Goal: Task Accomplishment & Management: Use online tool/utility

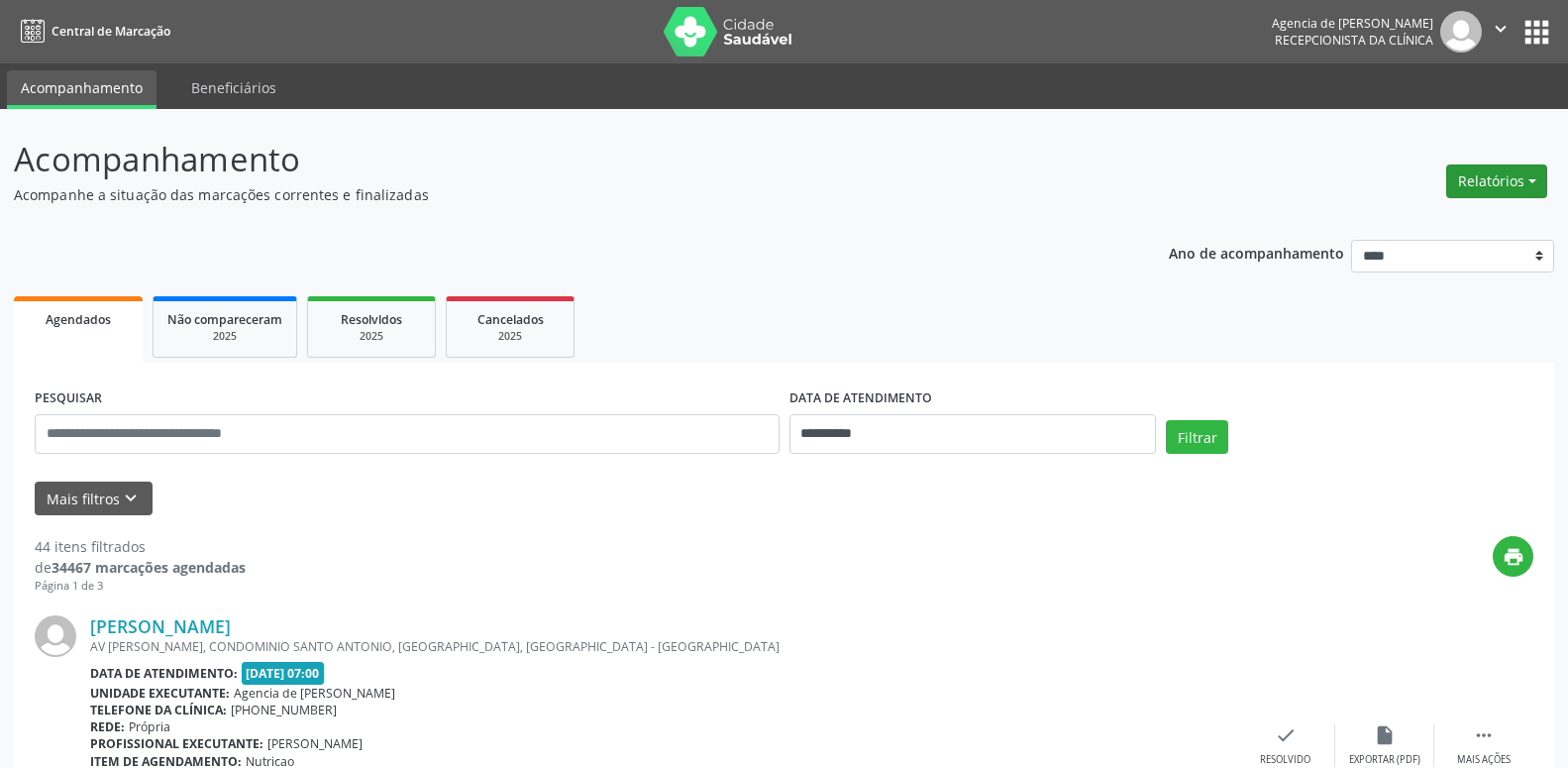
click at [1527, 173] on button "Relatórios" at bounding box center [1497, 181] width 101 height 34
click at [1460, 222] on link "Agendamentos" at bounding box center [1441, 224] width 213 height 28
select select "*"
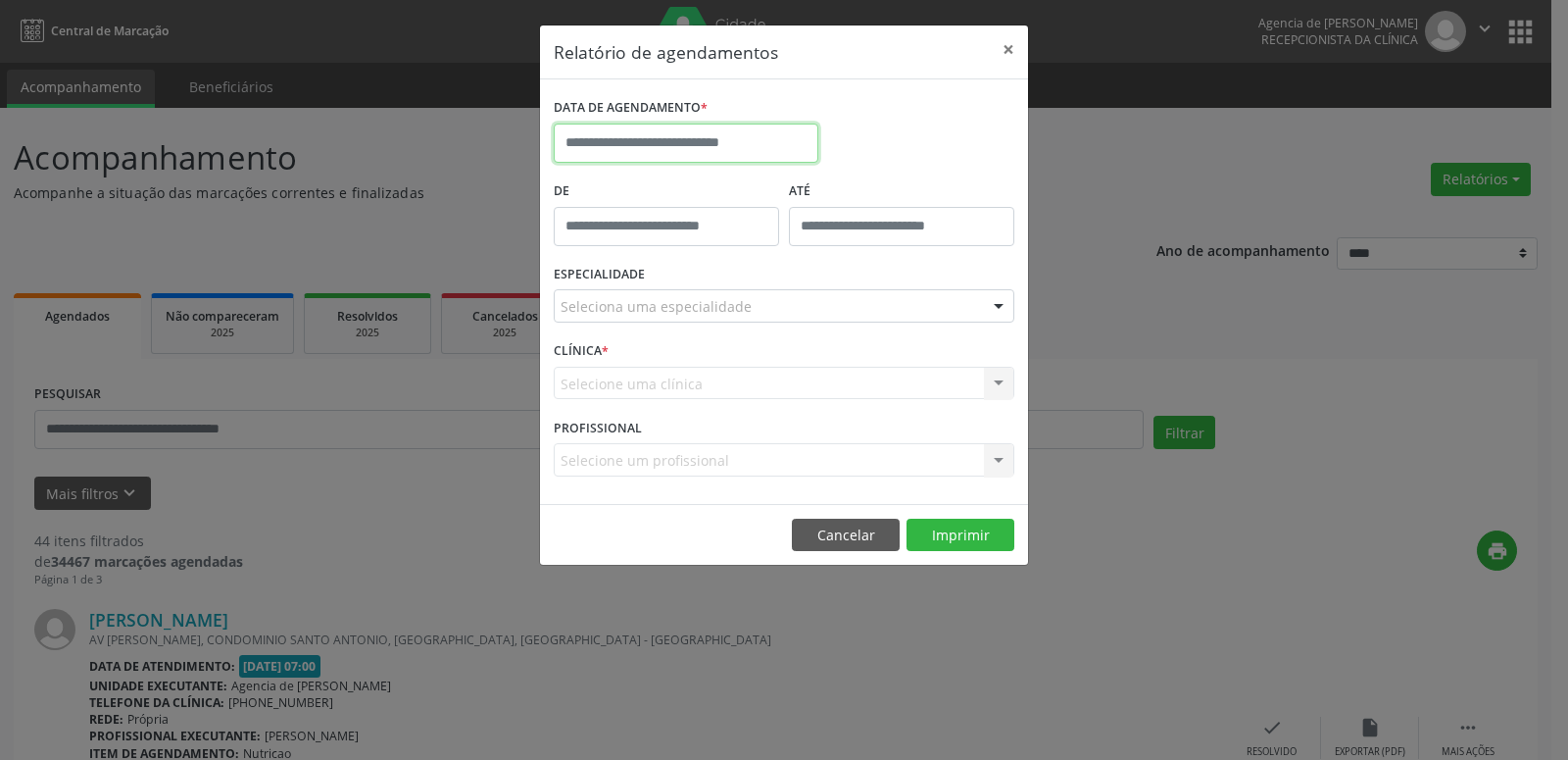
click at [749, 135] on input "text" at bounding box center [686, 143] width 265 height 39
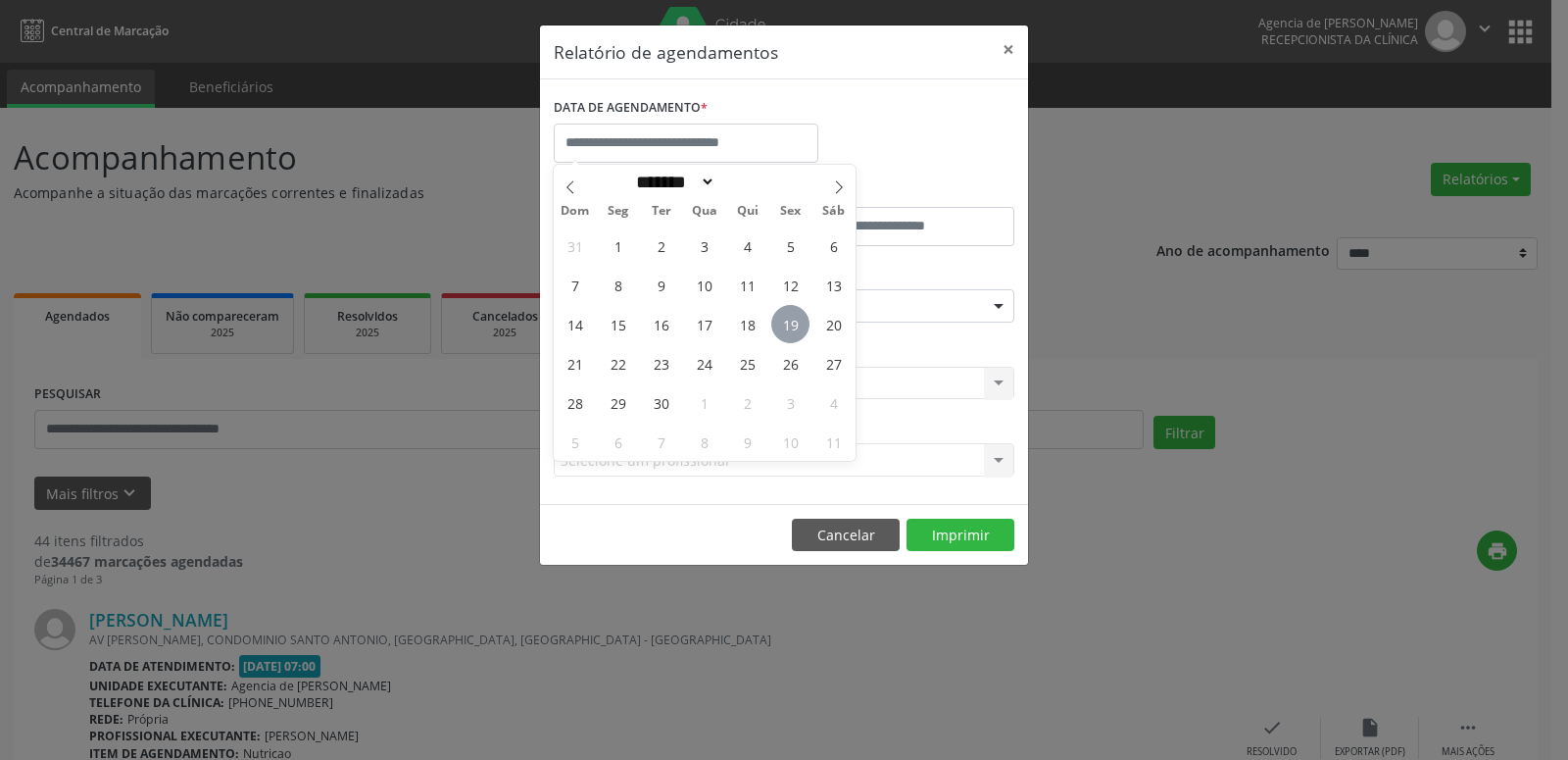
click at [792, 325] on span "19" at bounding box center [790, 324] width 38 height 38
type input "**********"
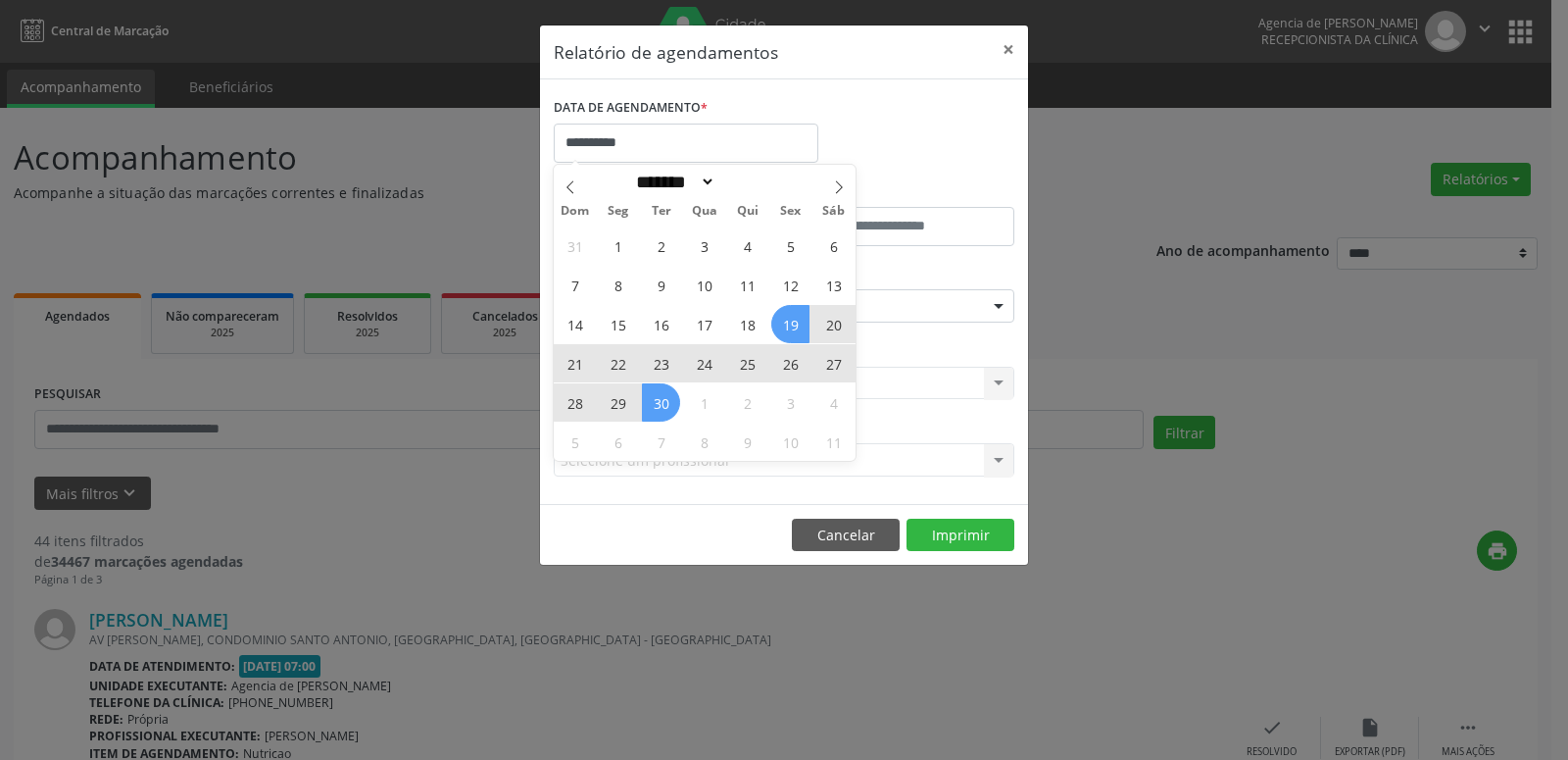
click at [658, 399] on span "30" at bounding box center [661, 402] width 38 height 38
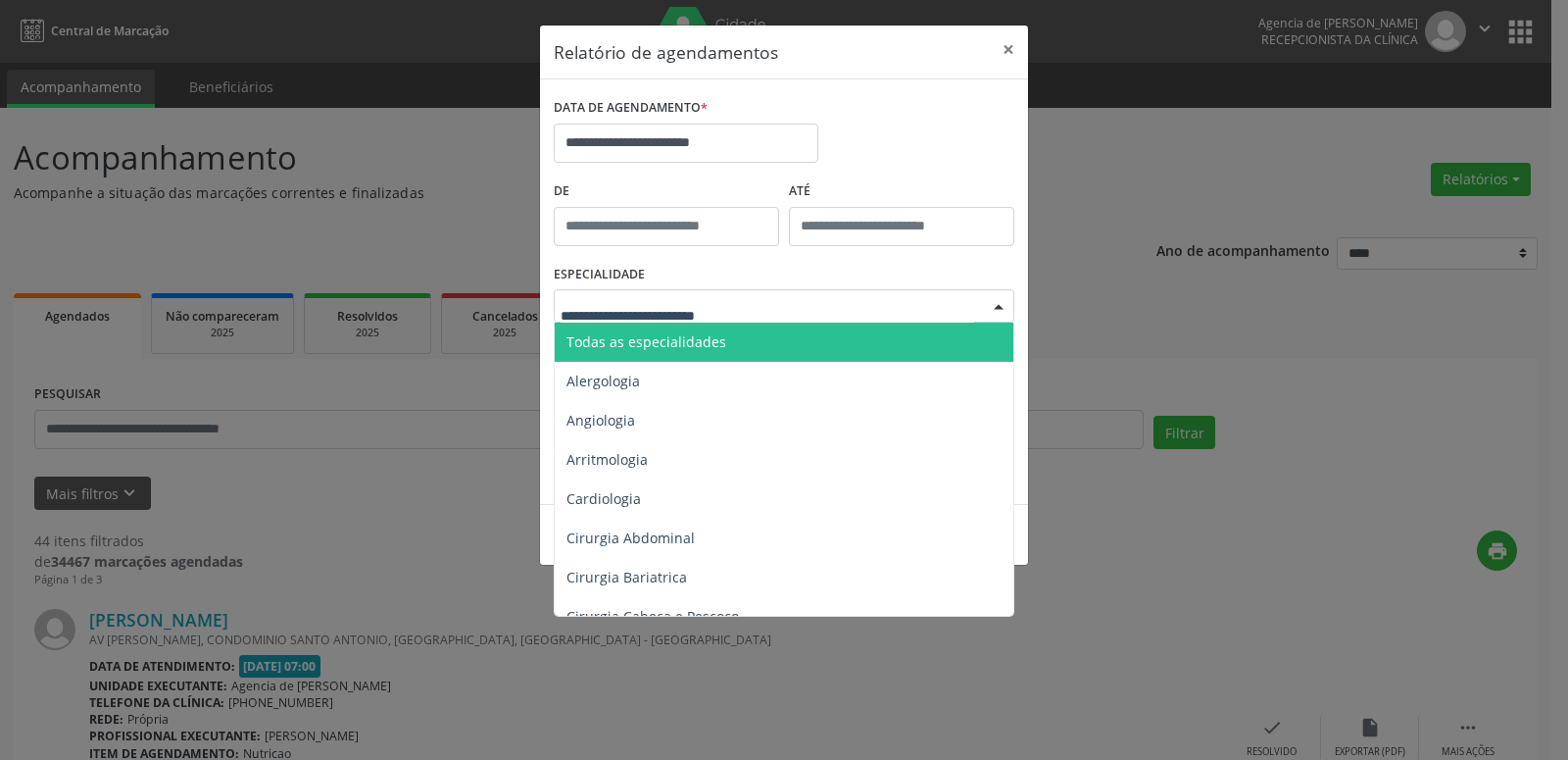
click at [710, 320] on div at bounding box center [784, 306] width 461 height 33
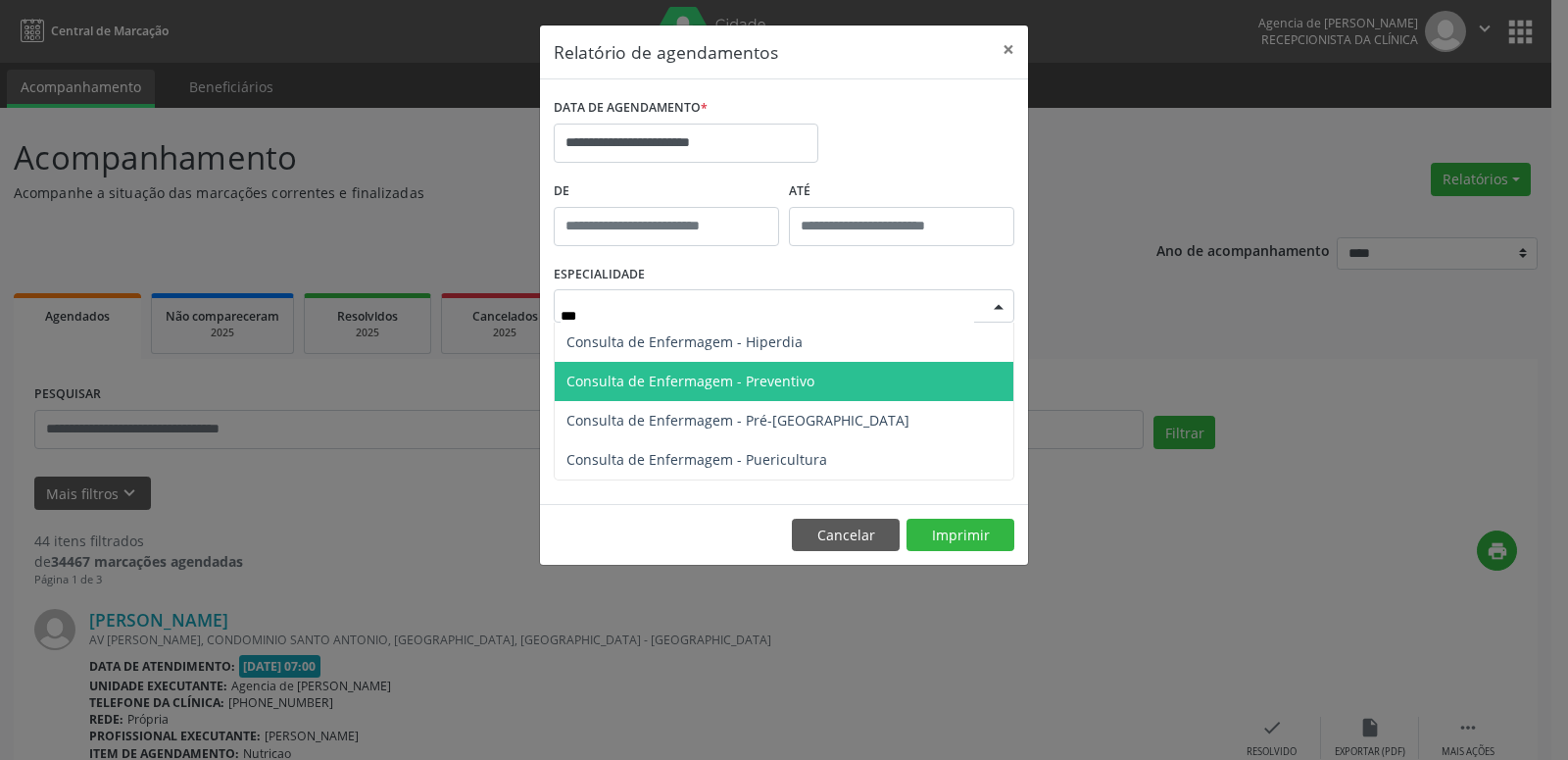
click at [849, 392] on span "Consulta de Enfermagem - Preventivo" at bounding box center [784, 381] width 459 height 39
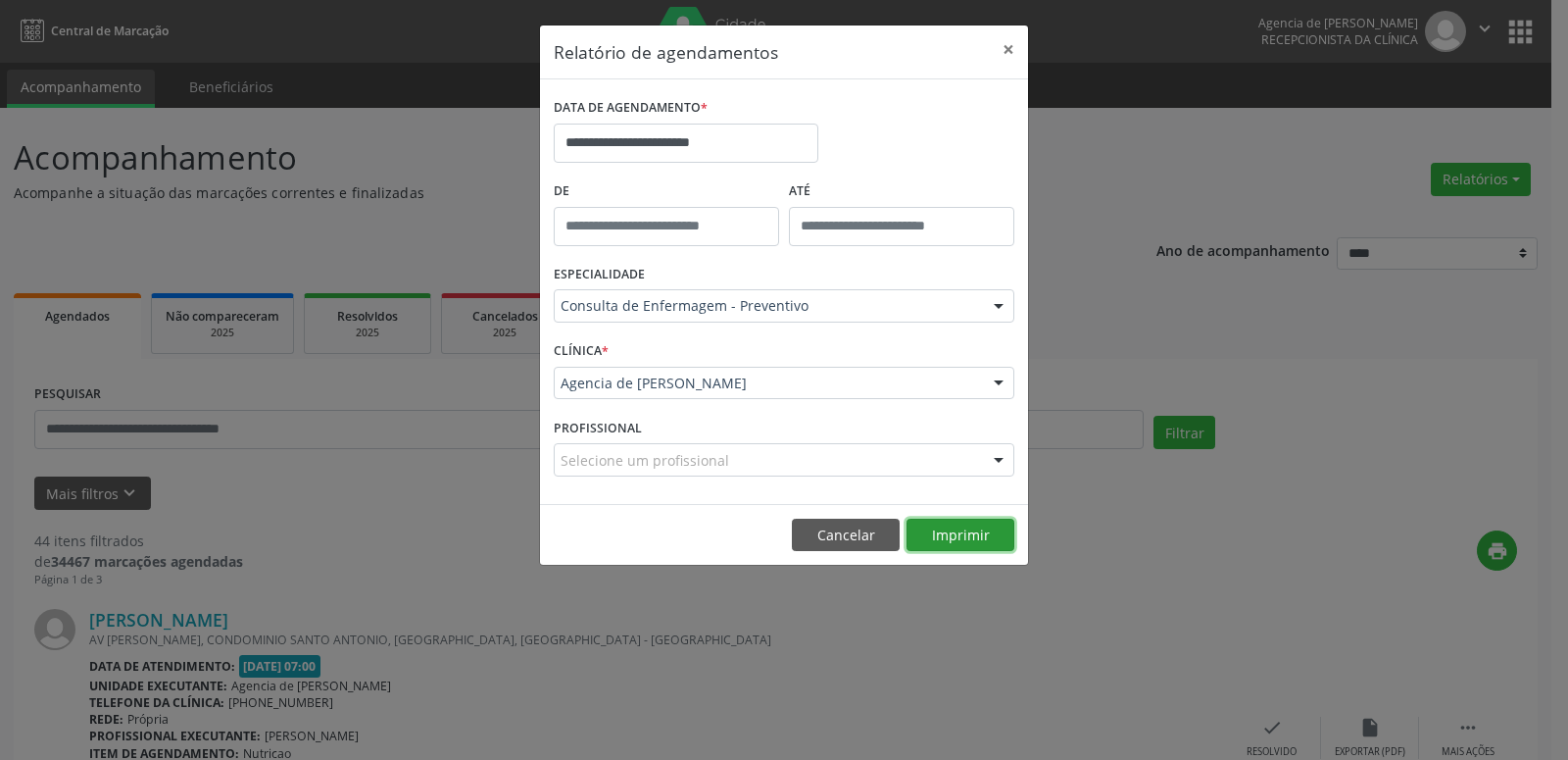
click at [942, 538] on button "Imprimir" at bounding box center [960, 535] width 108 height 33
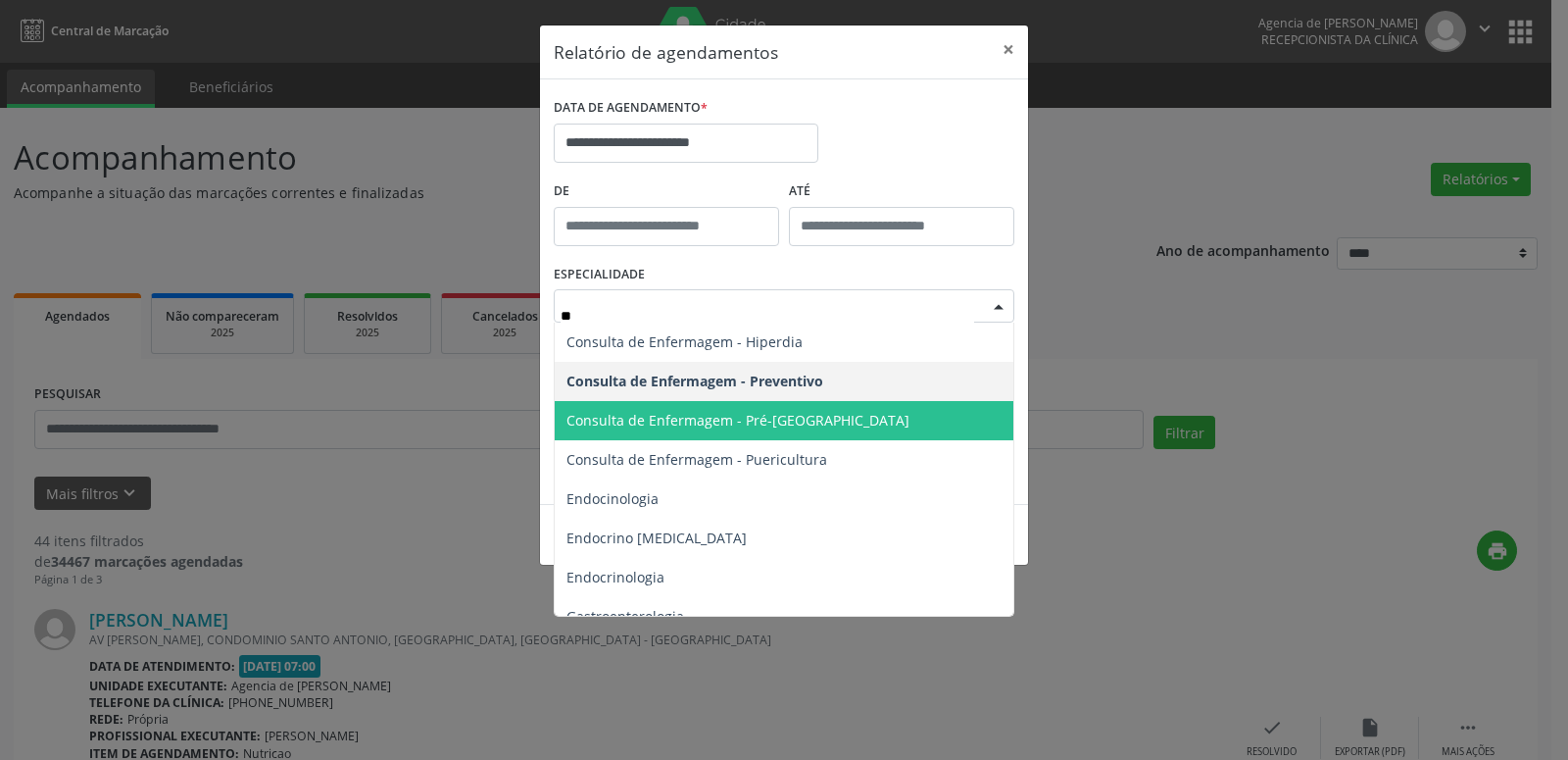
type input "***"
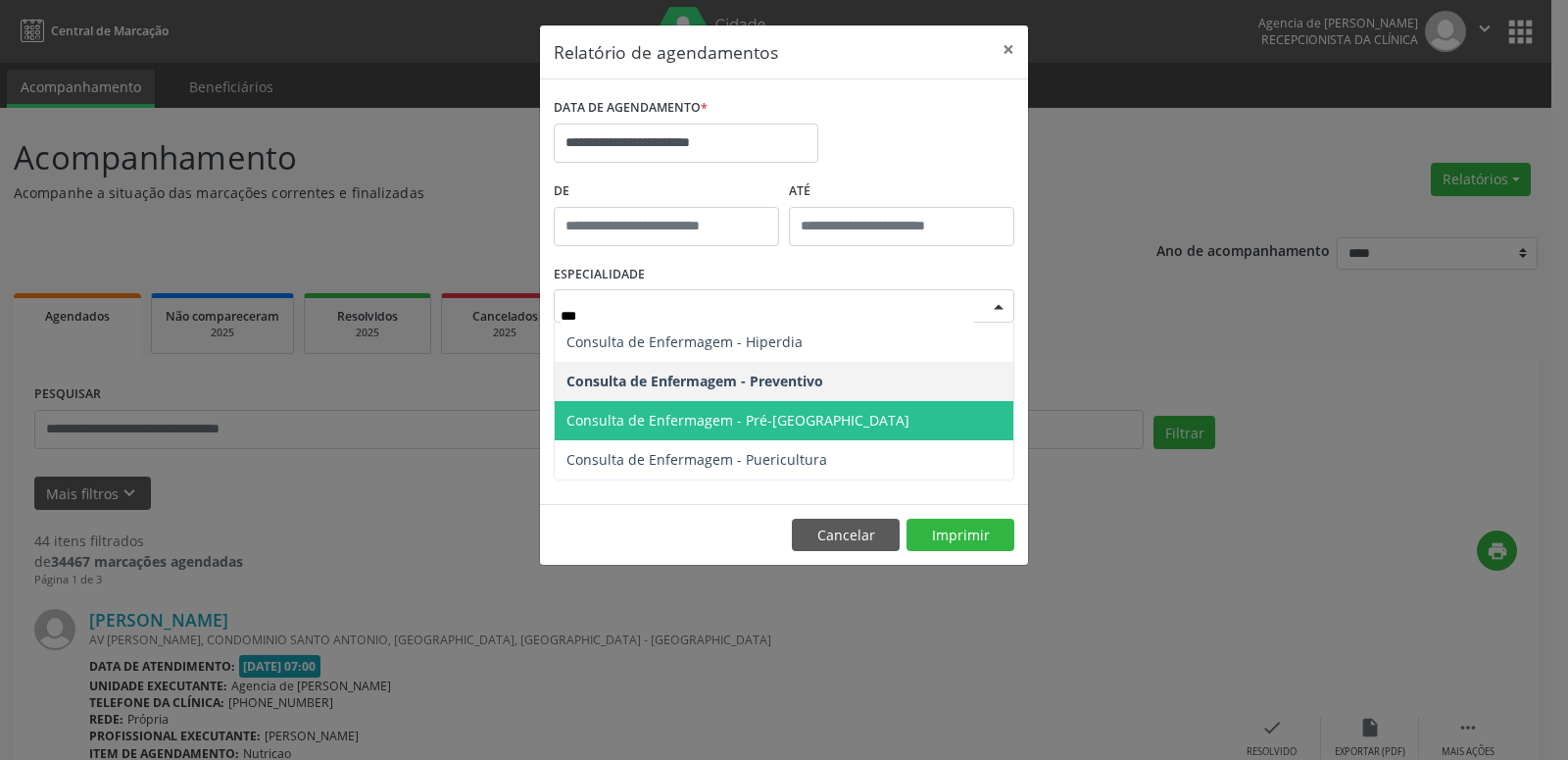
click at [793, 432] on span "Consulta de Enfermagem - Pré-[GEOGRAPHIC_DATA]" at bounding box center [784, 421] width 459 height 39
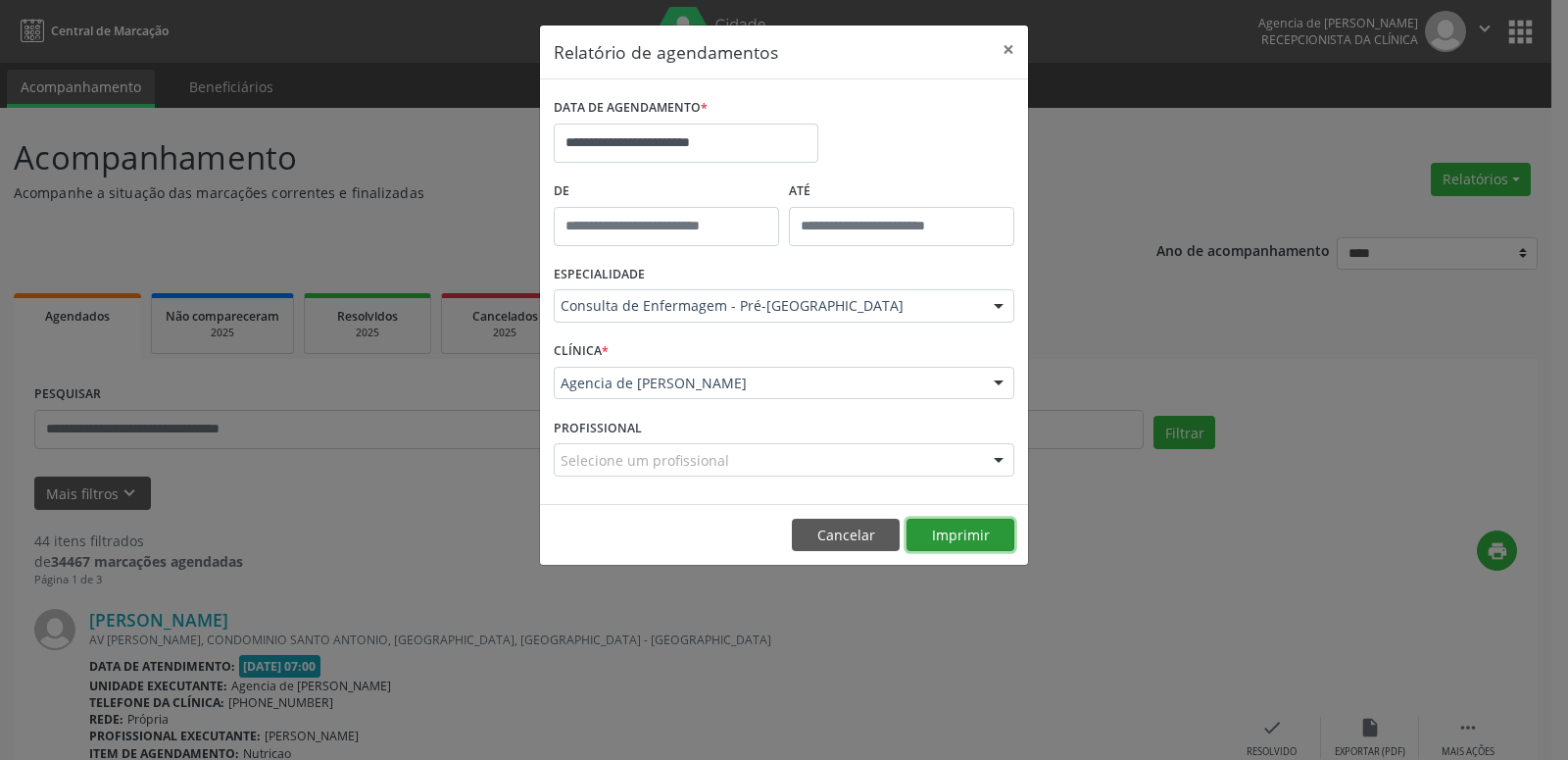
click at [979, 532] on button "Imprimir" at bounding box center [960, 535] width 108 height 33
click at [1008, 43] on button "×" at bounding box center [1008, 49] width 39 height 48
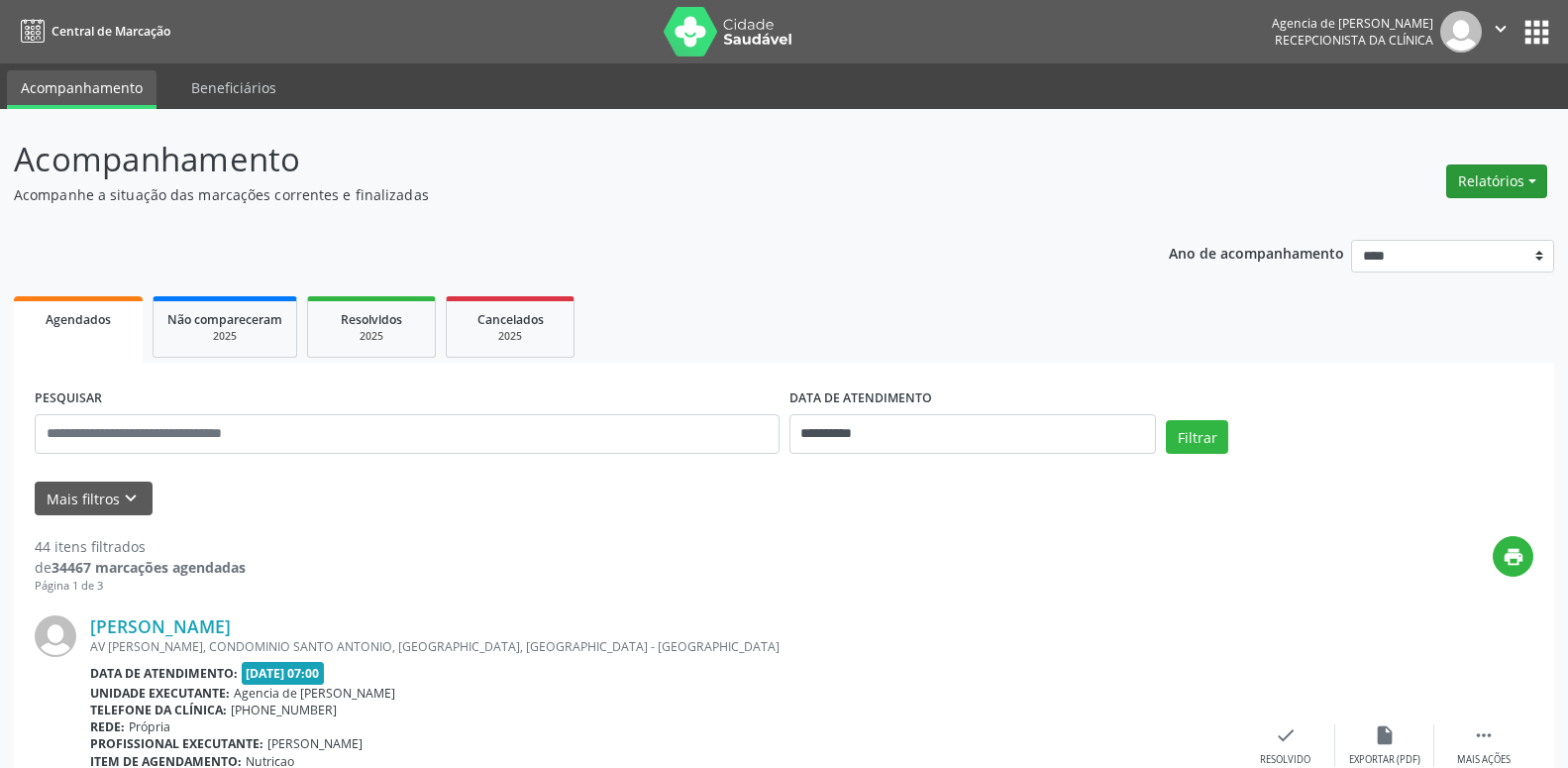
click at [1516, 188] on button "Relatórios" at bounding box center [1497, 181] width 101 height 34
click at [994, 176] on p "Acompanhamento" at bounding box center [553, 160] width 1079 height 50
